Goal: Information Seeking & Learning: Learn about a topic

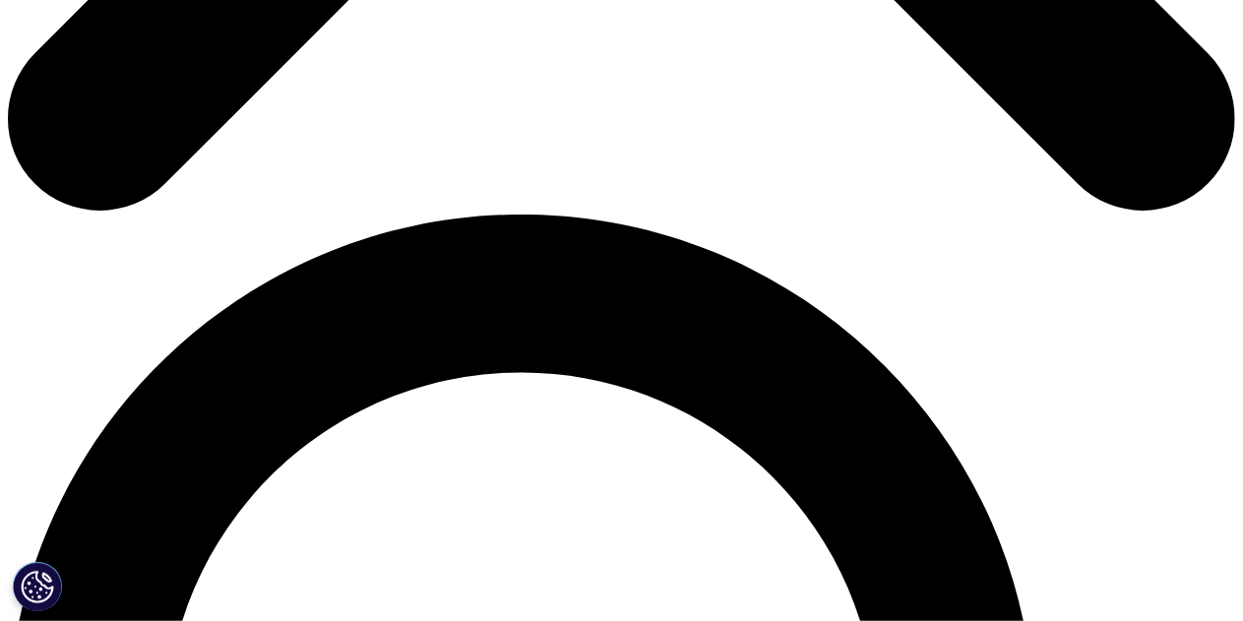
scroll to position [1050, 0]
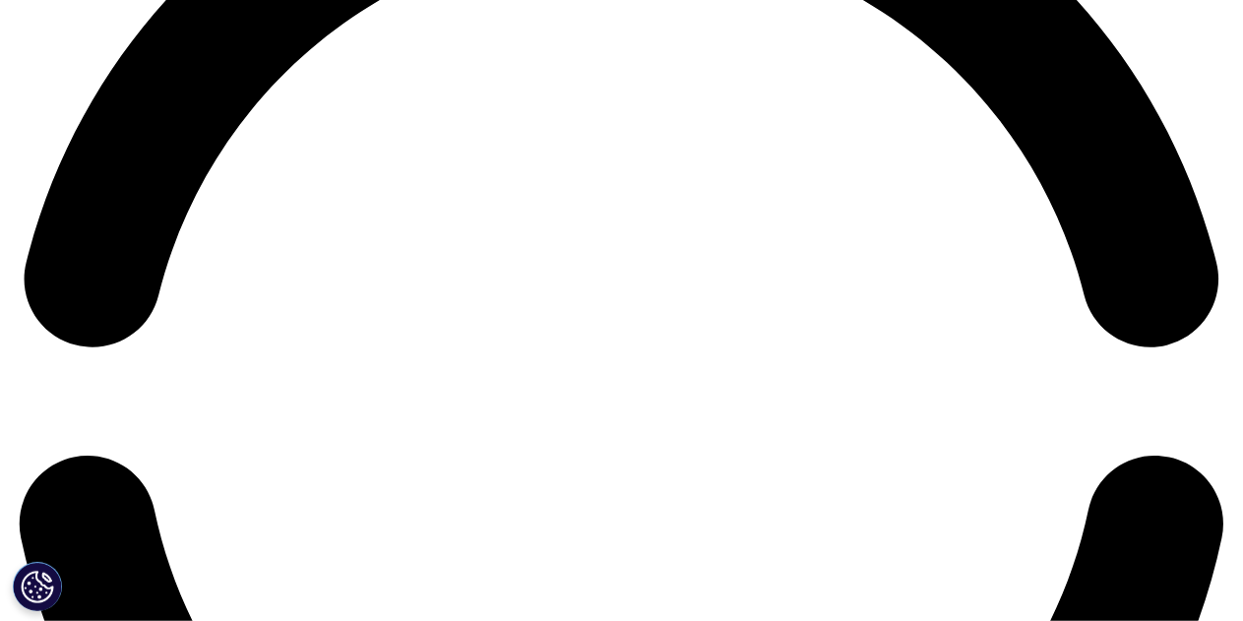
scroll to position [2691, 0]
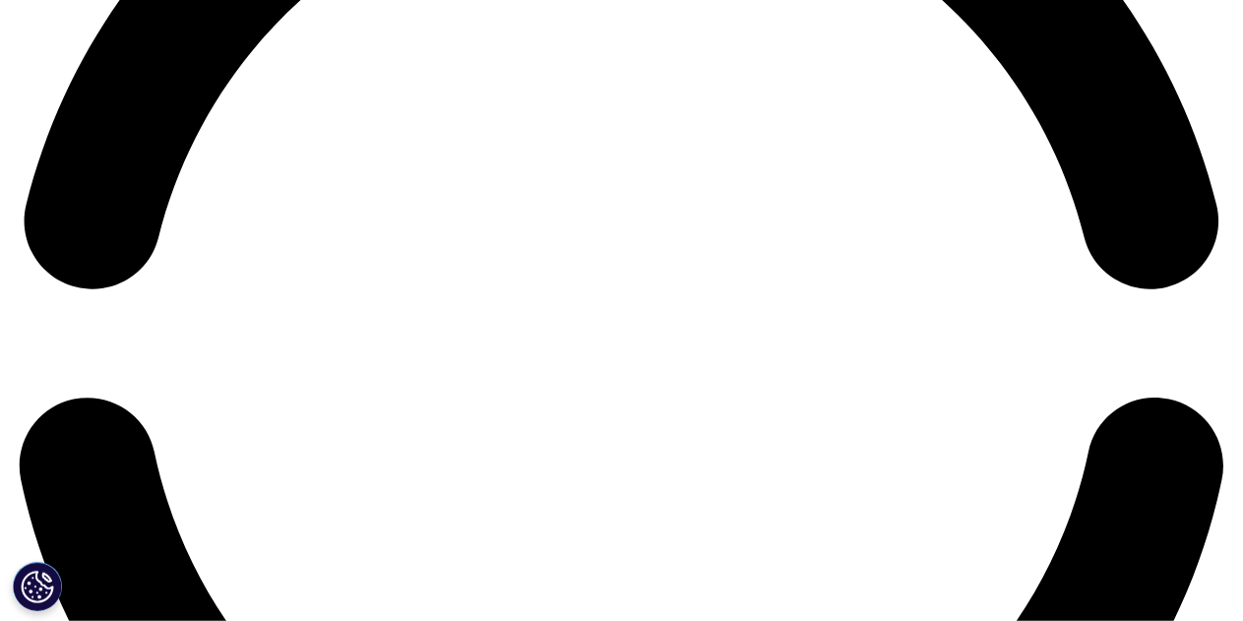
scroll to position [2757, 0]
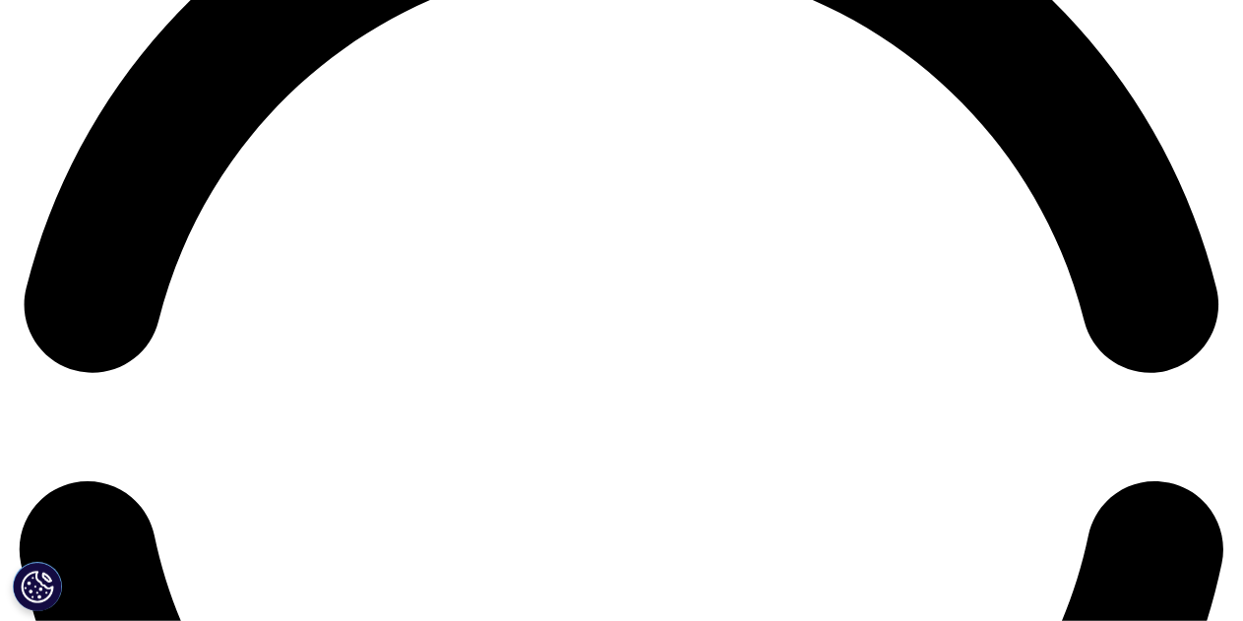
scroll to position [2494, 0]
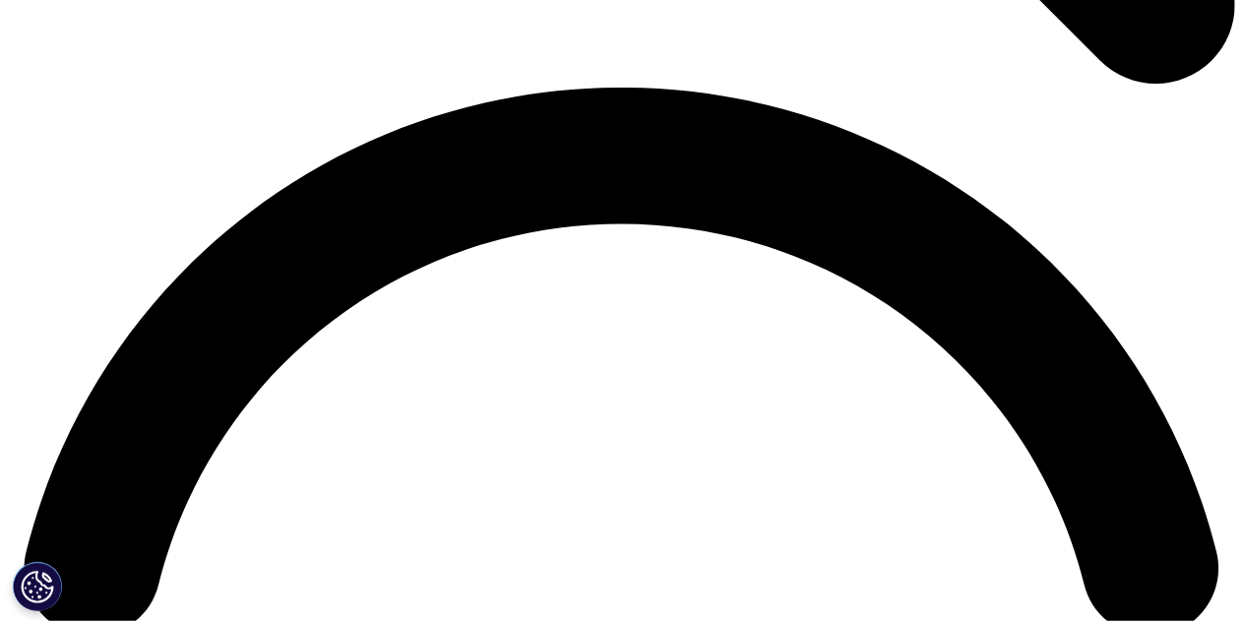
scroll to position [2428, 0]
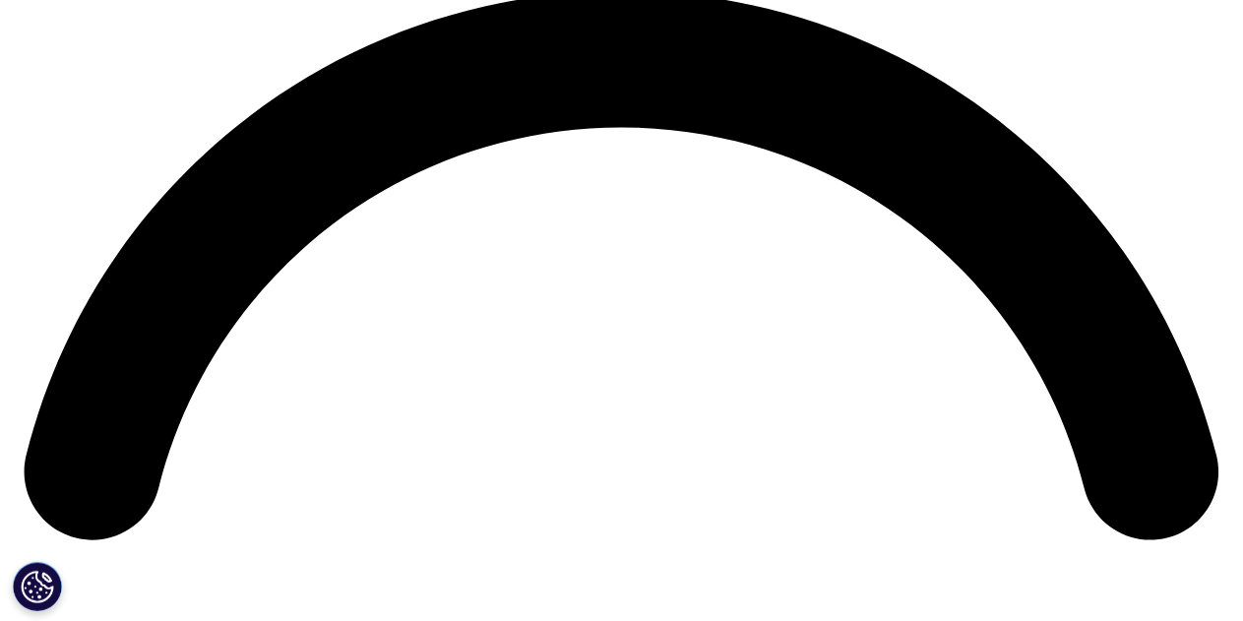
scroll to position [2501, 0]
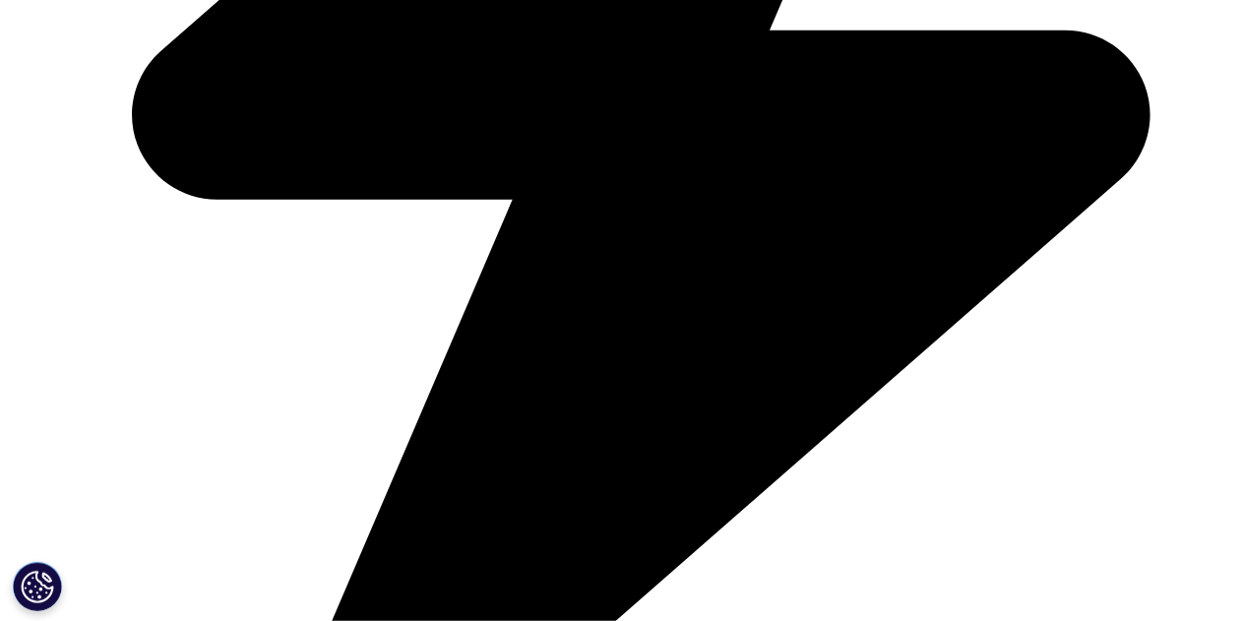
scroll to position [2631, 0]
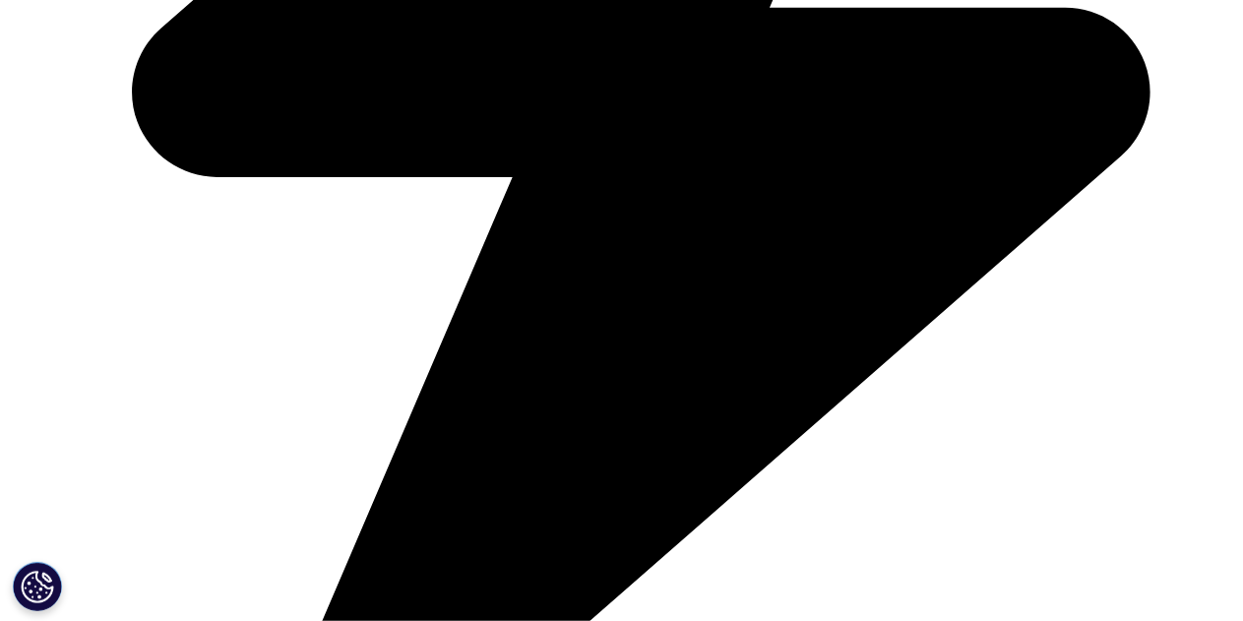
scroll to position [2500, 0]
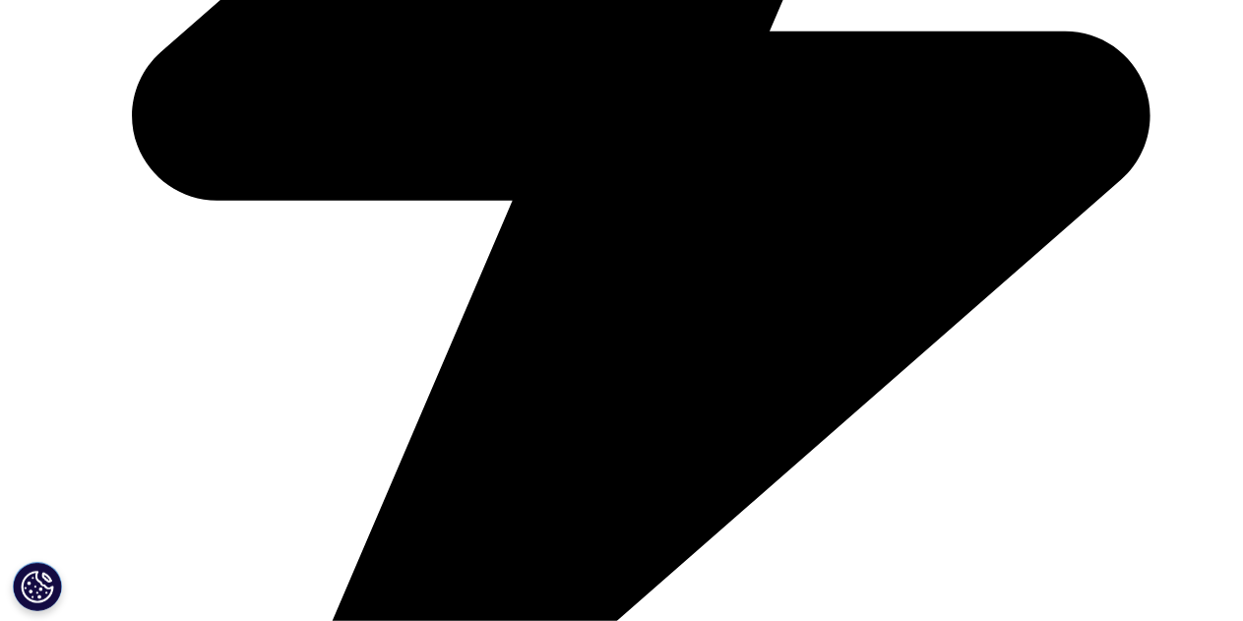
drag, startPoint x: 900, startPoint y: 374, endPoint x: 461, endPoint y: 361, distance: 439.3
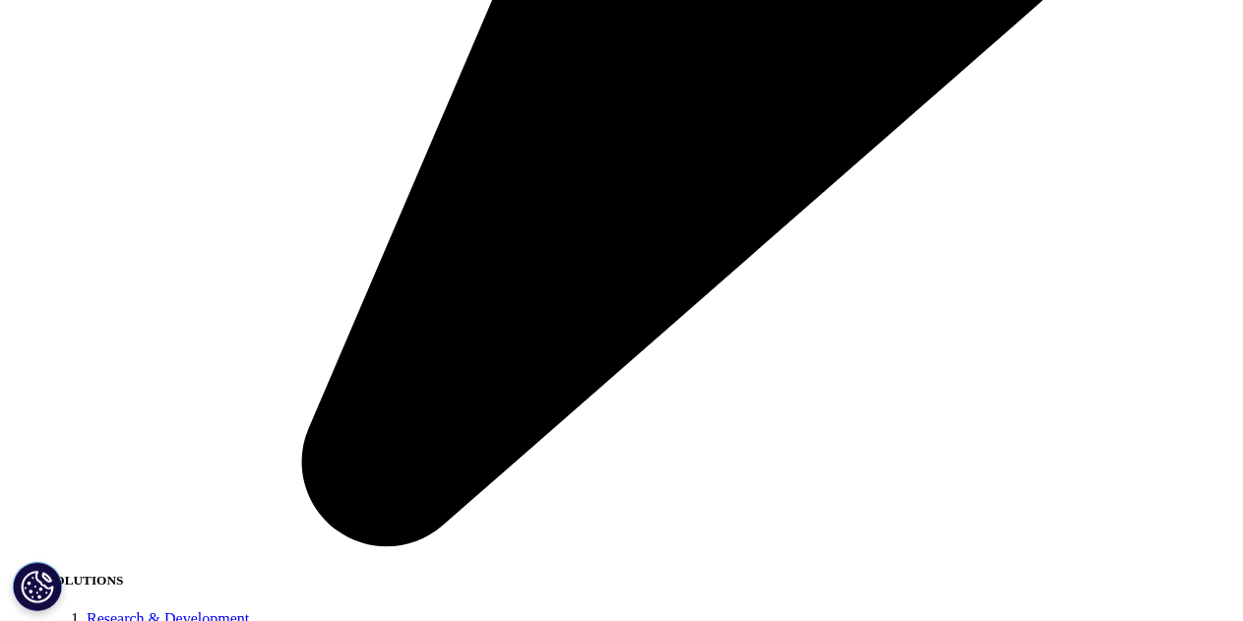
scroll to position [2631, 0]
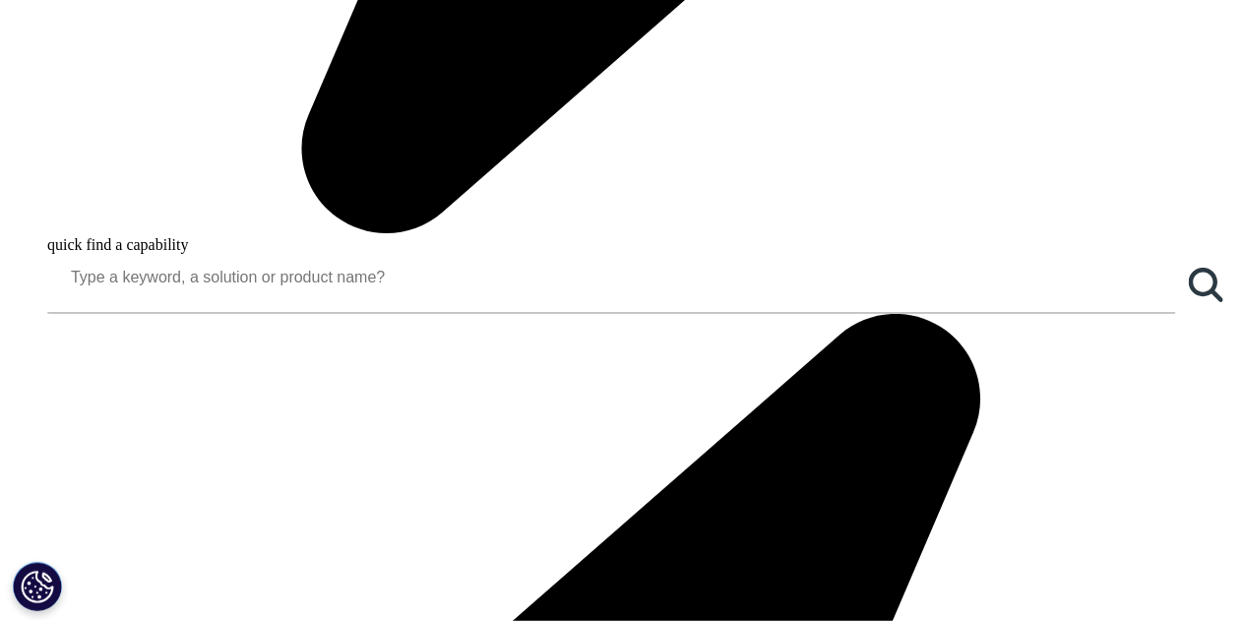
scroll to position [1646, 0]
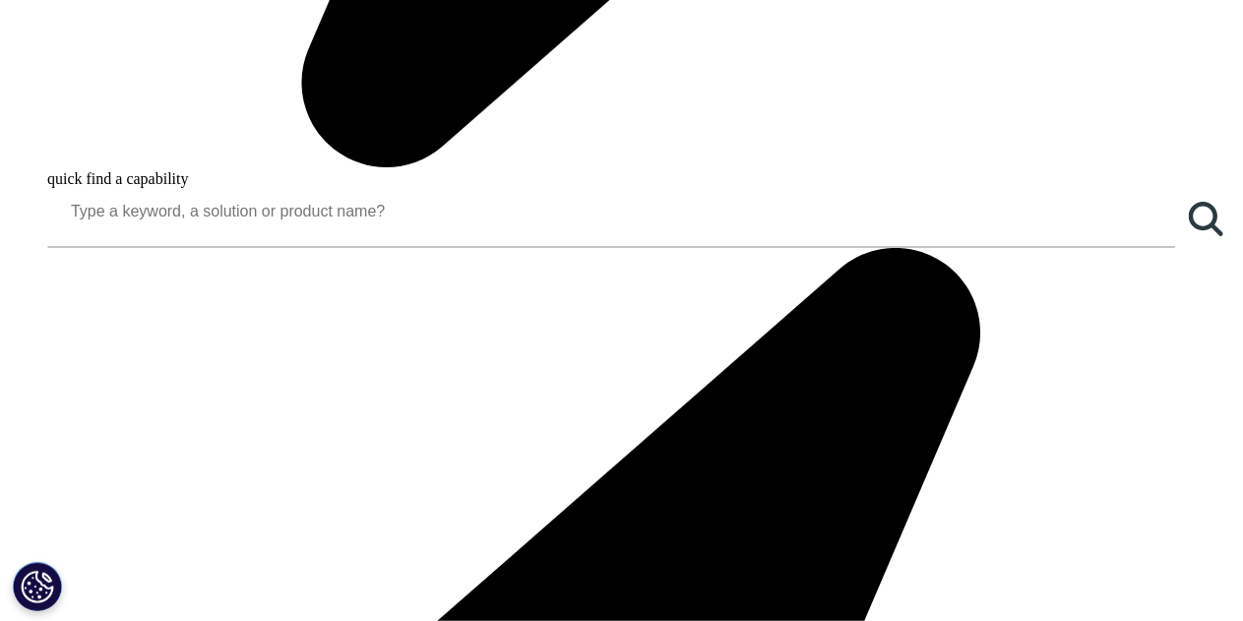
scroll to position [1712, 0]
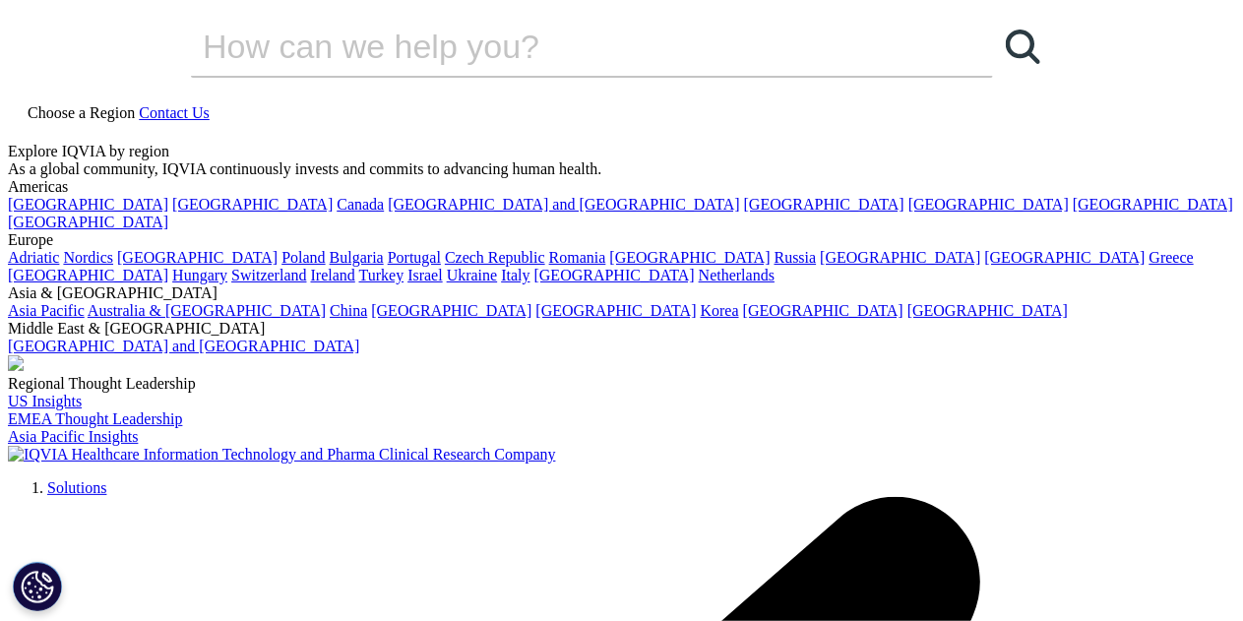
scroll to position [0, 0]
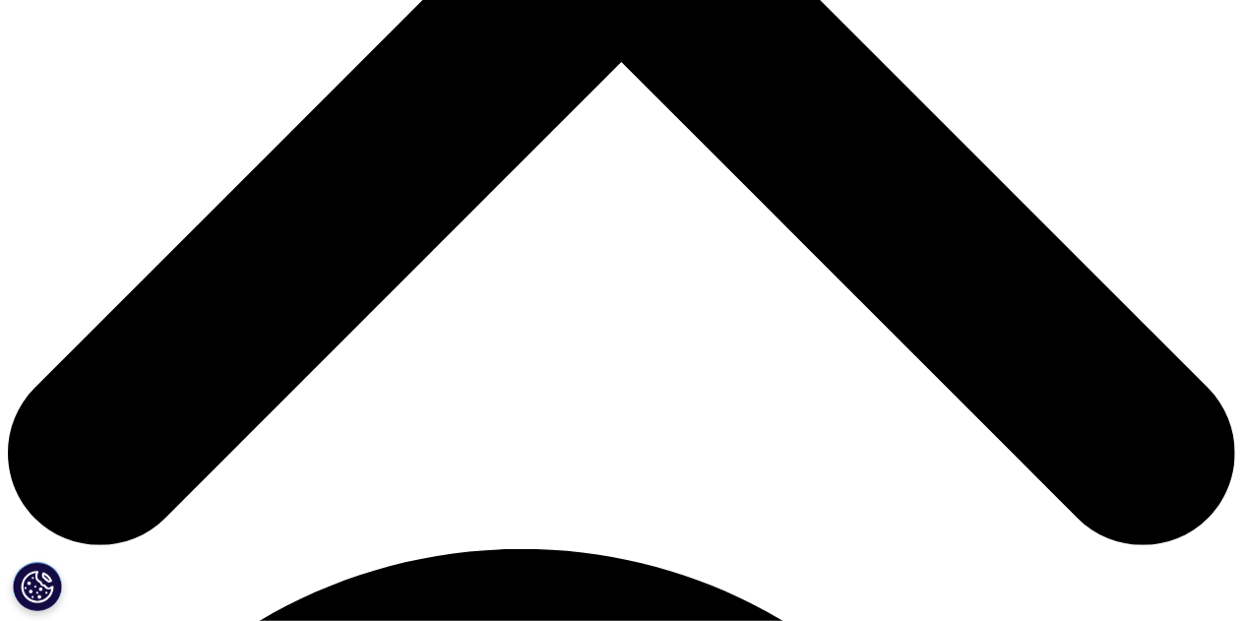
scroll to position [853, 0]
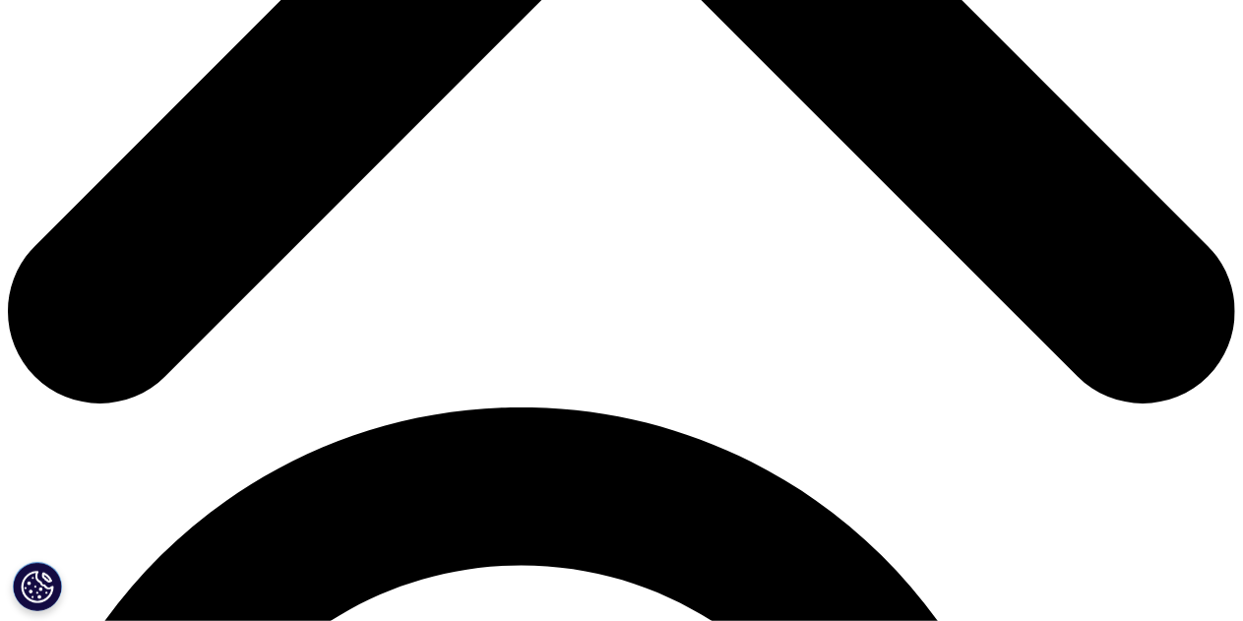
drag, startPoint x: 267, startPoint y: 345, endPoint x: 841, endPoint y: 343, distance: 574.0
drag, startPoint x: 242, startPoint y: 365, endPoint x: 639, endPoint y: 366, distance: 396.8
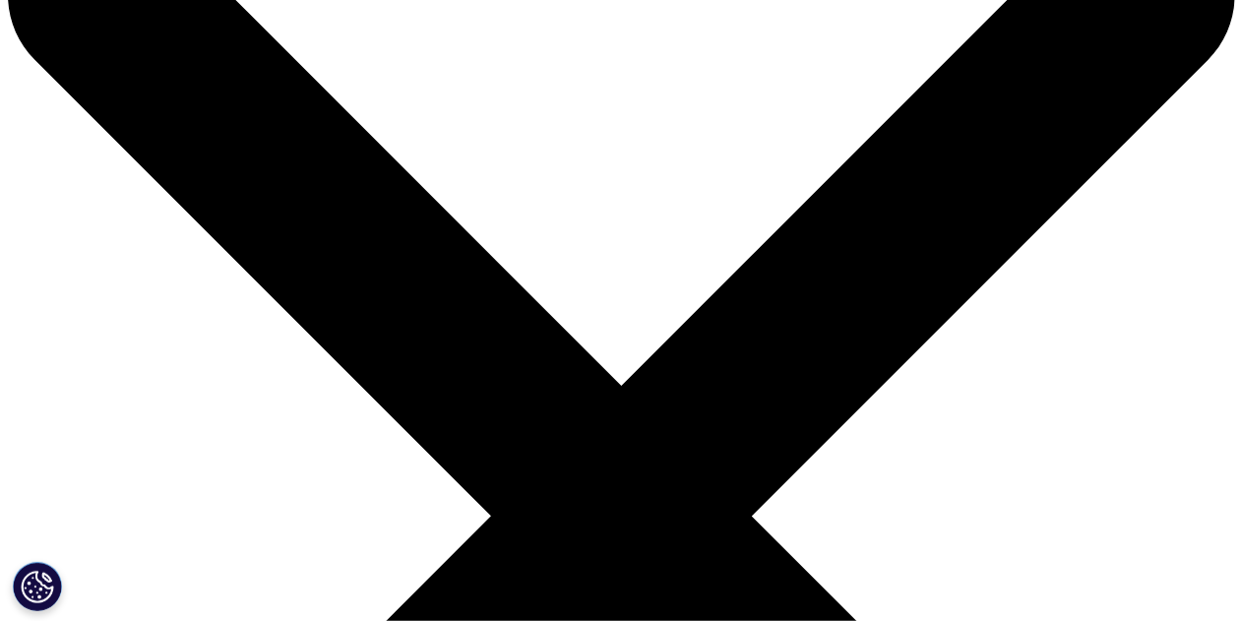
scroll to position [0, 0]
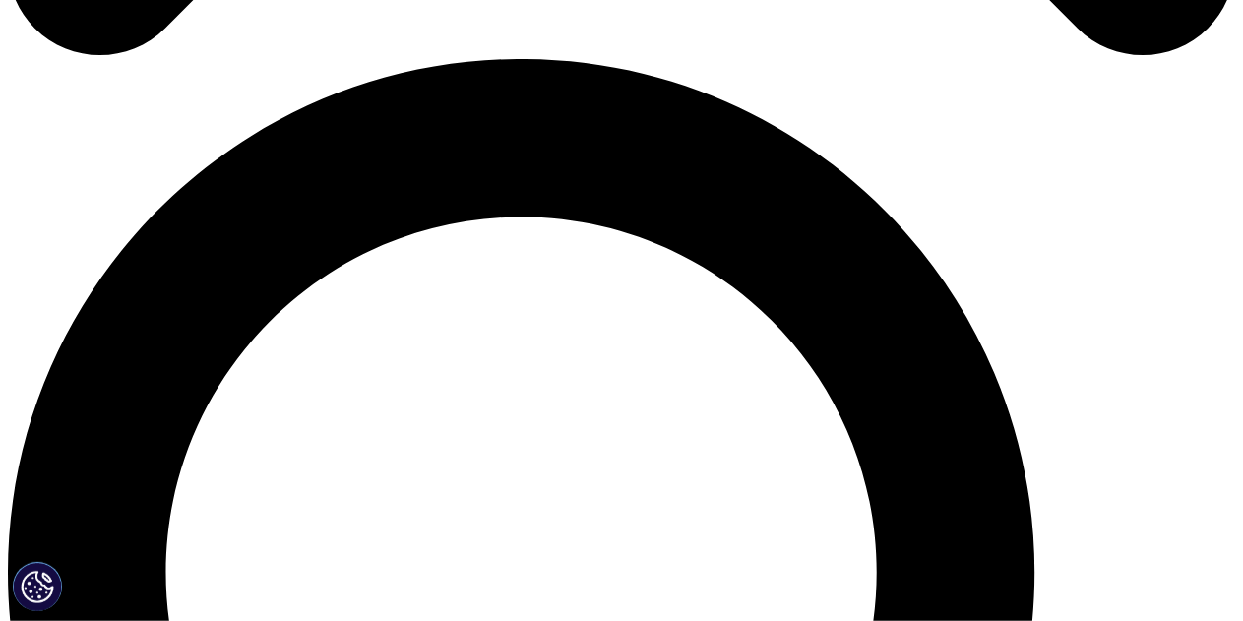
scroll to position [1181, 0]
